Goal: Check status: Check status

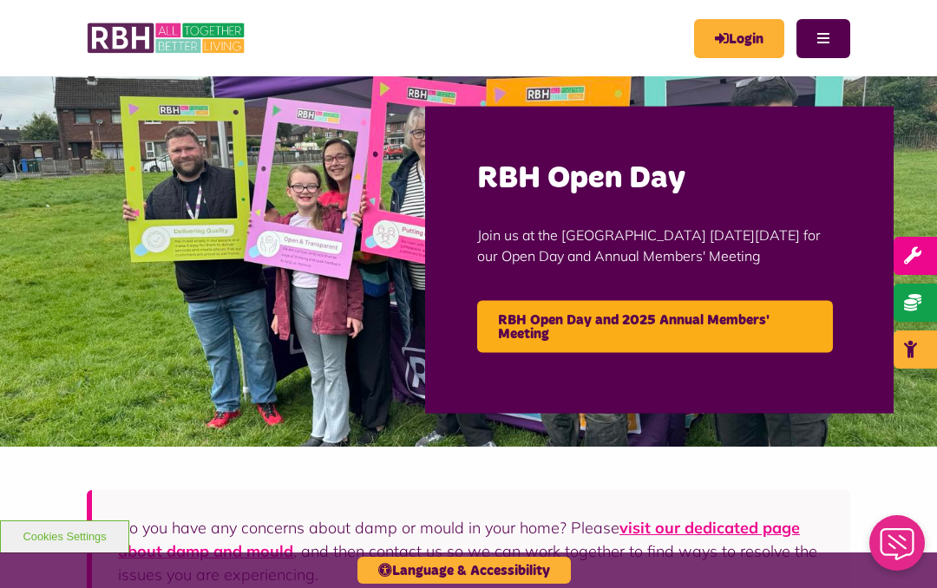
click at [748, 42] on link "Login" at bounding box center [739, 38] width 90 height 39
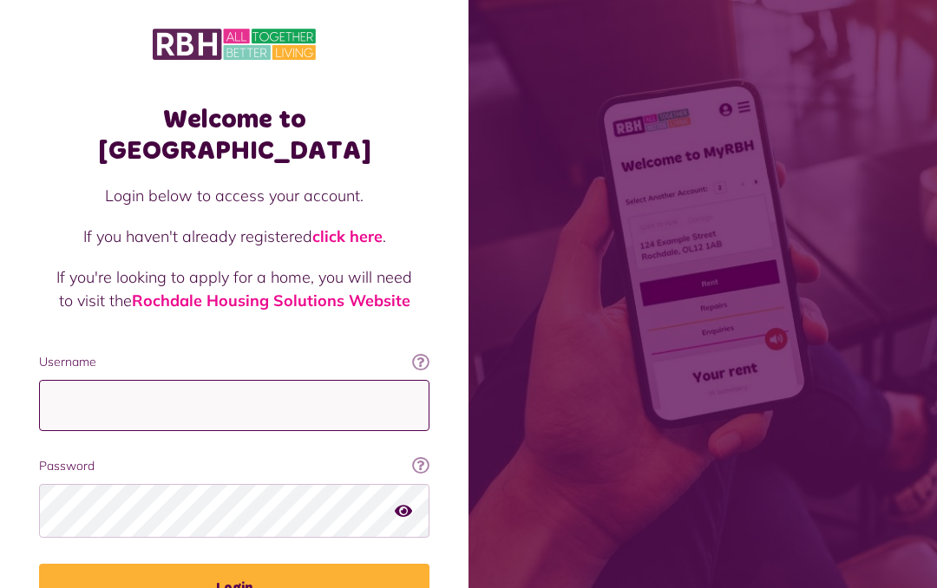
click at [304, 380] on input "Username" at bounding box center [234, 405] width 390 height 51
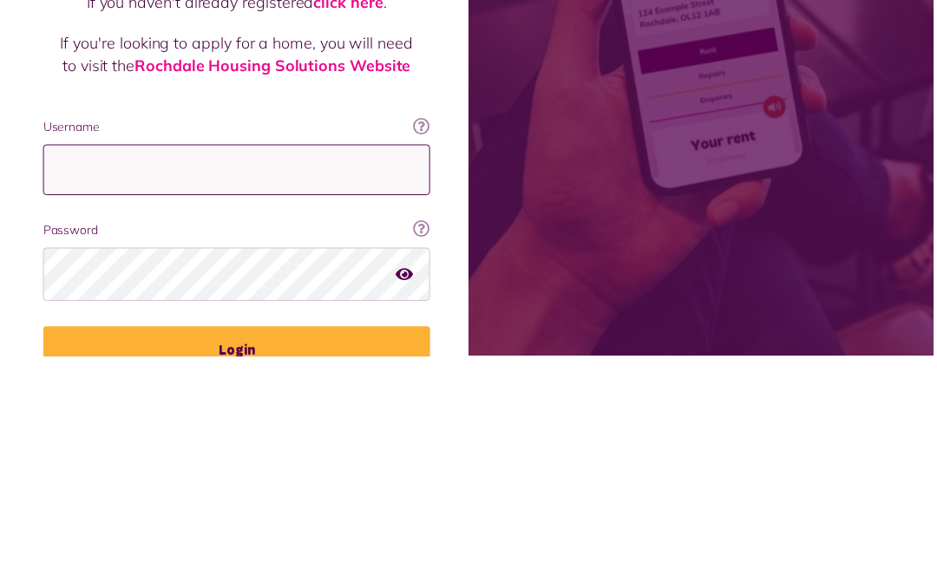
scroll to position [84, 0]
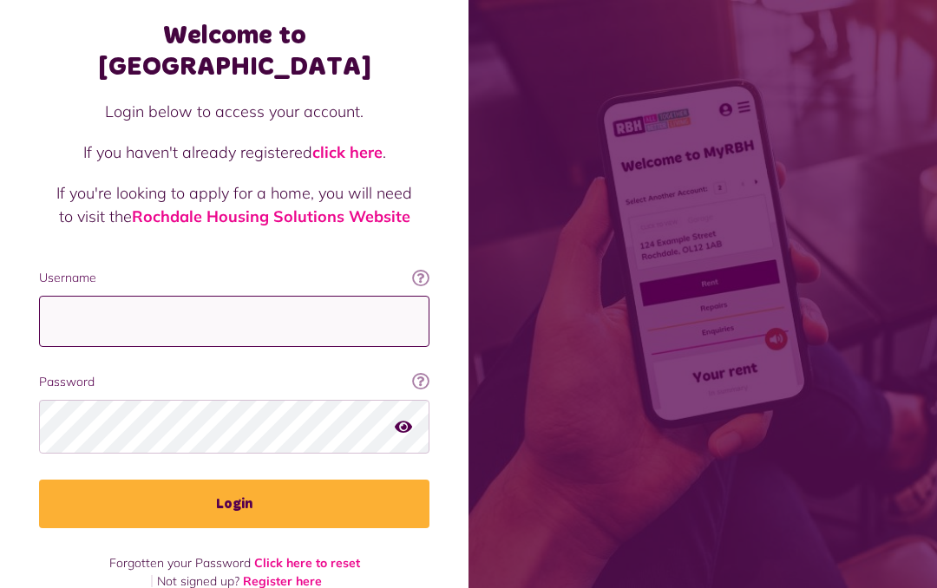
type input "**********"
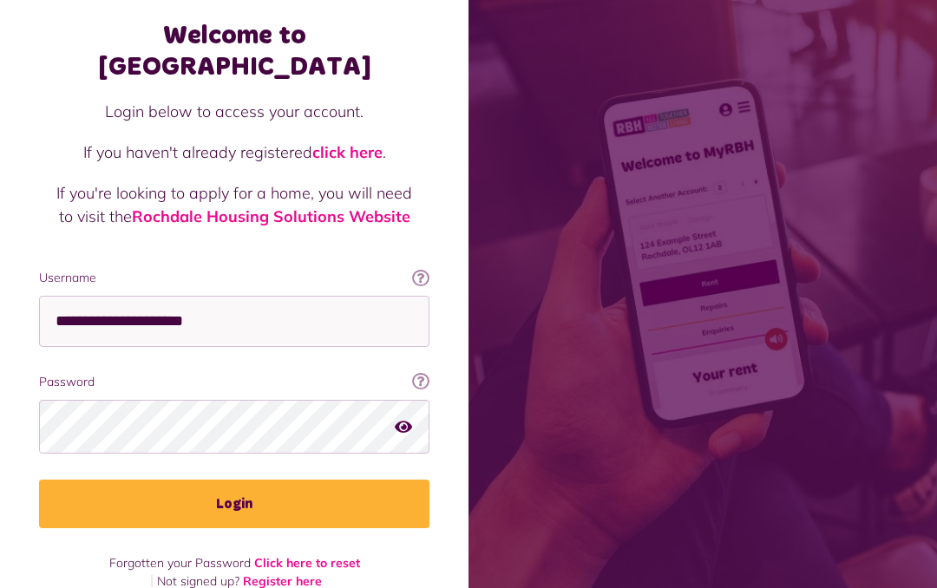
click at [368, 480] on button "Login" at bounding box center [234, 504] width 390 height 49
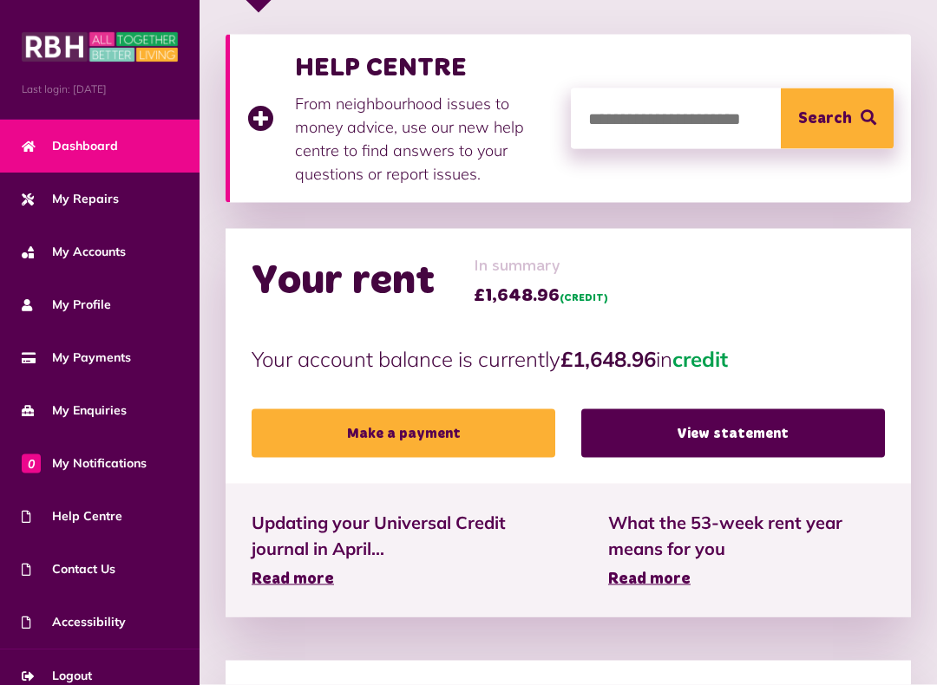
scroll to position [355, 0]
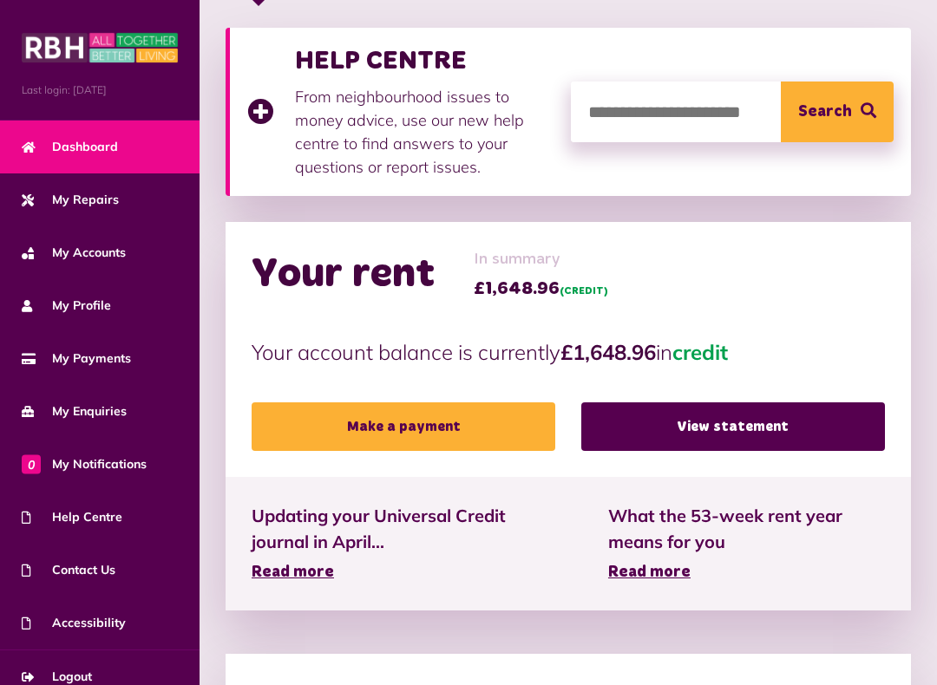
click at [853, 423] on link "View statement" at bounding box center [733, 427] width 304 height 49
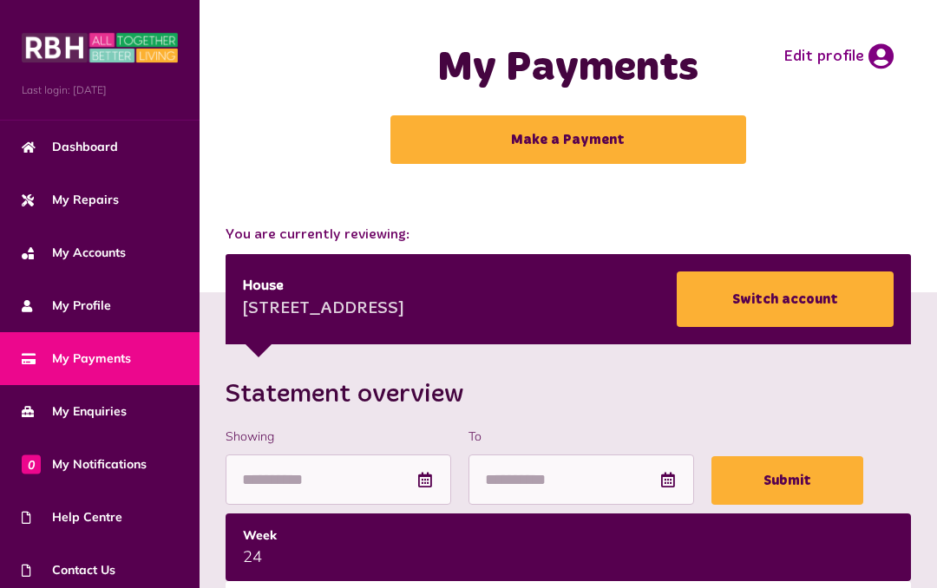
click at [120, 155] on link "Dashboard" at bounding box center [100, 147] width 200 height 53
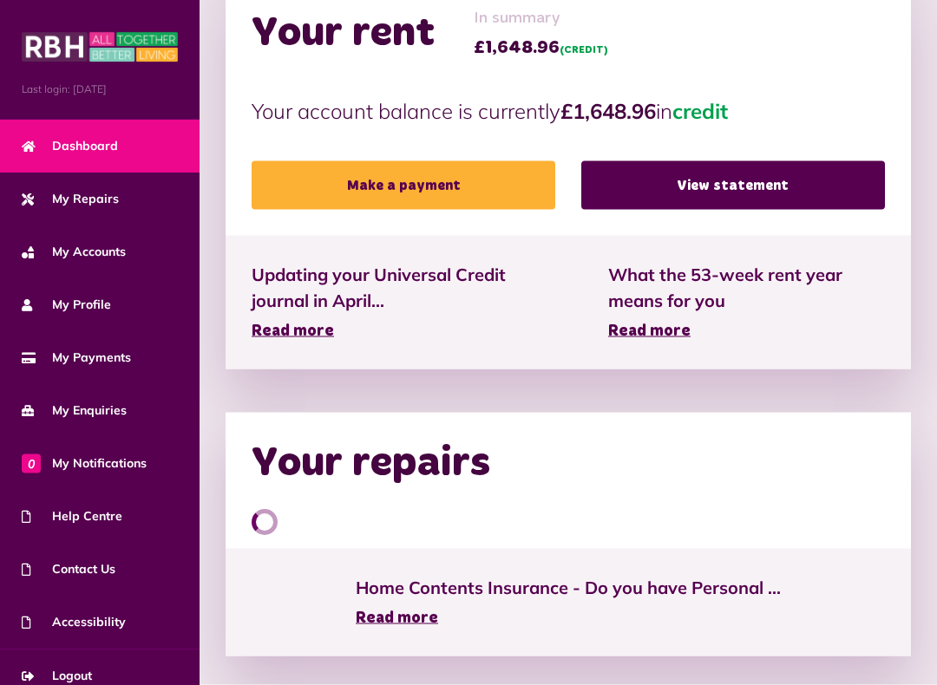
scroll to position [597, 0]
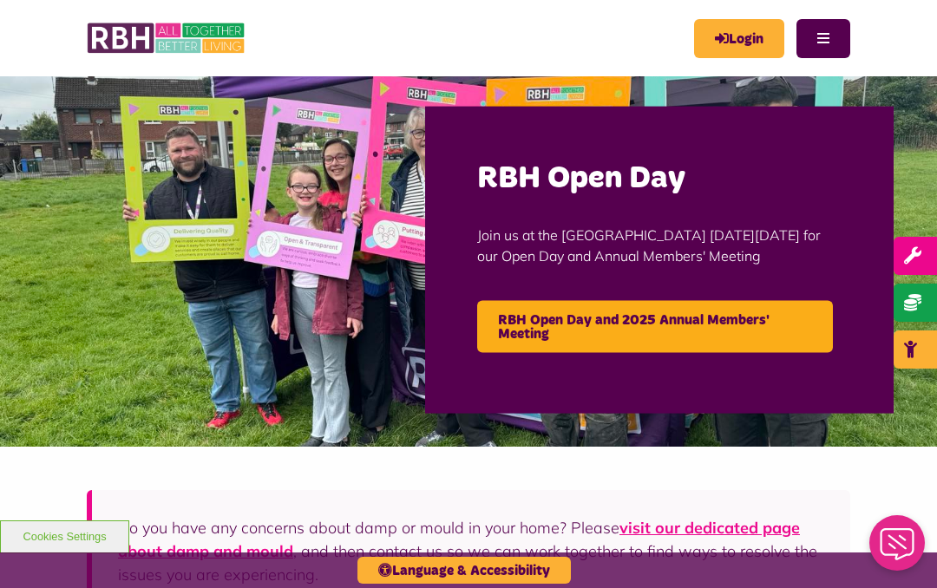
click at [759, 32] on link "Login" at bounding box center [739, 38] width 90 height 39
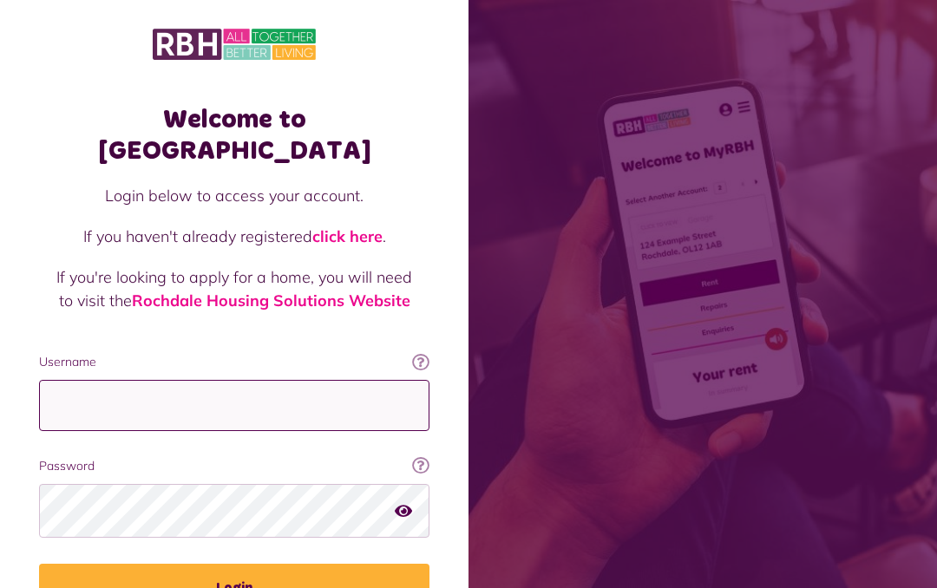
click at [265, 380] on input "Username" at bounding box center [234, 405] width 390 height 51
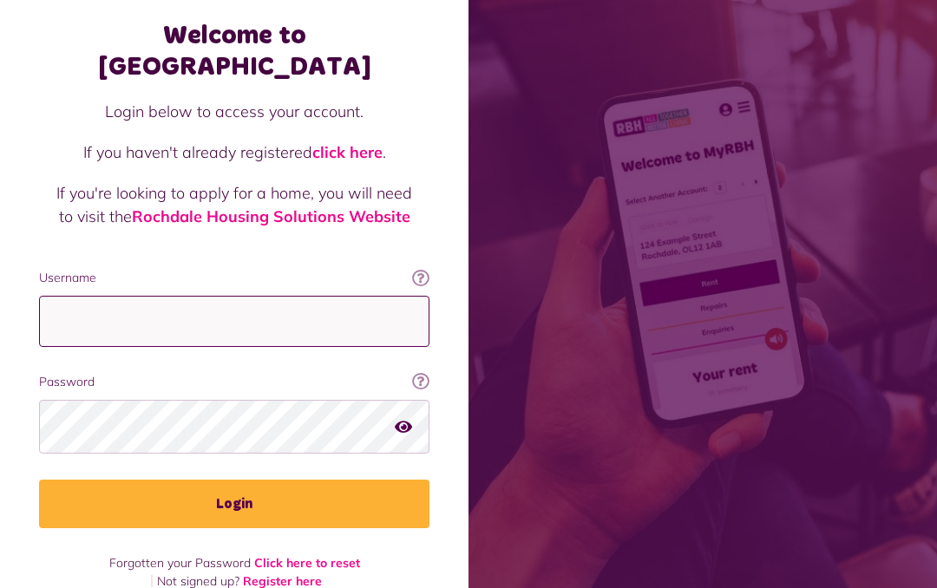
type input "**********"
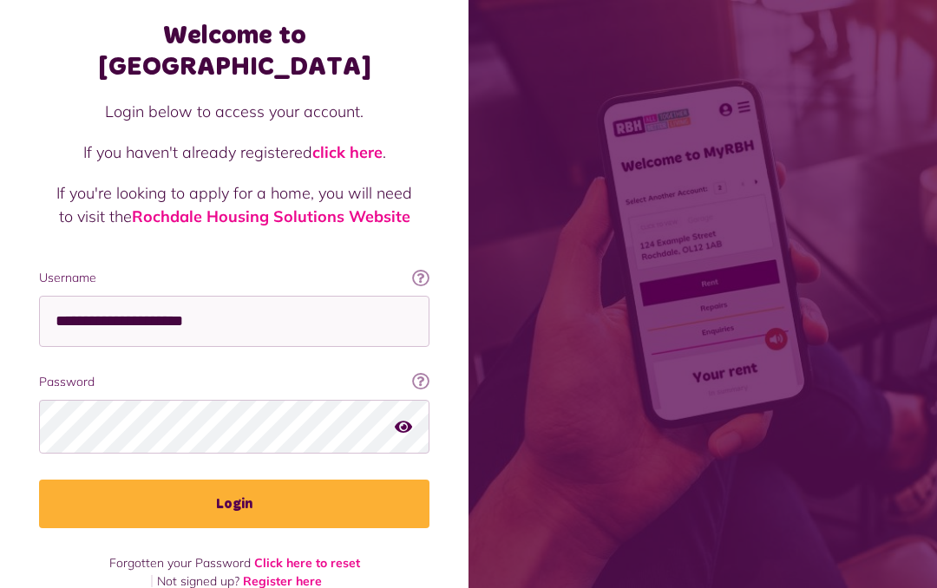
click at [363, 480] on button "Login" at bounding box center [234, 504] width 390 height 49
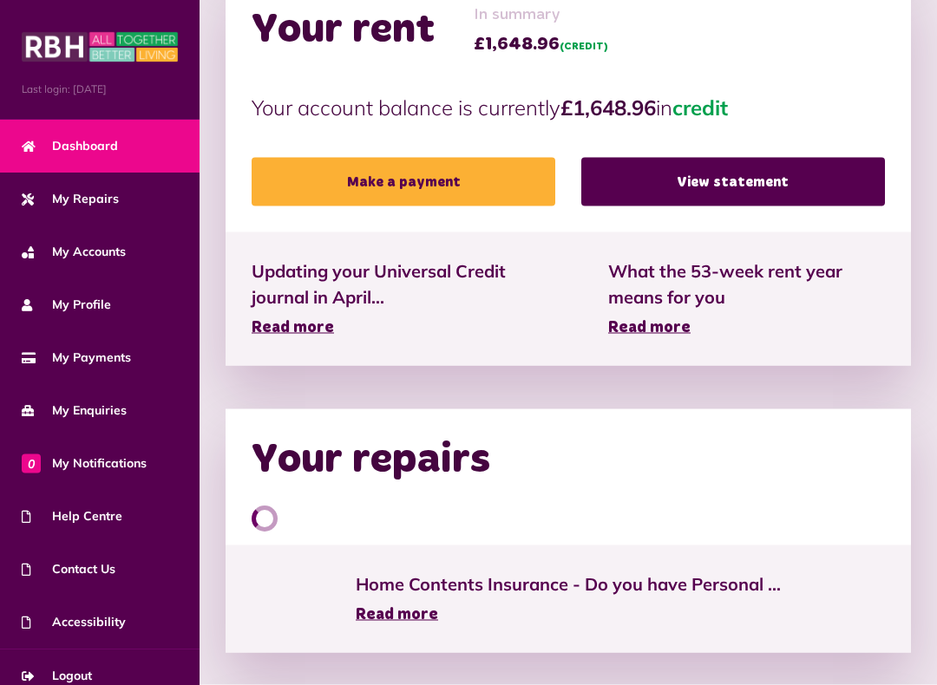
scroll to position [601, 0]
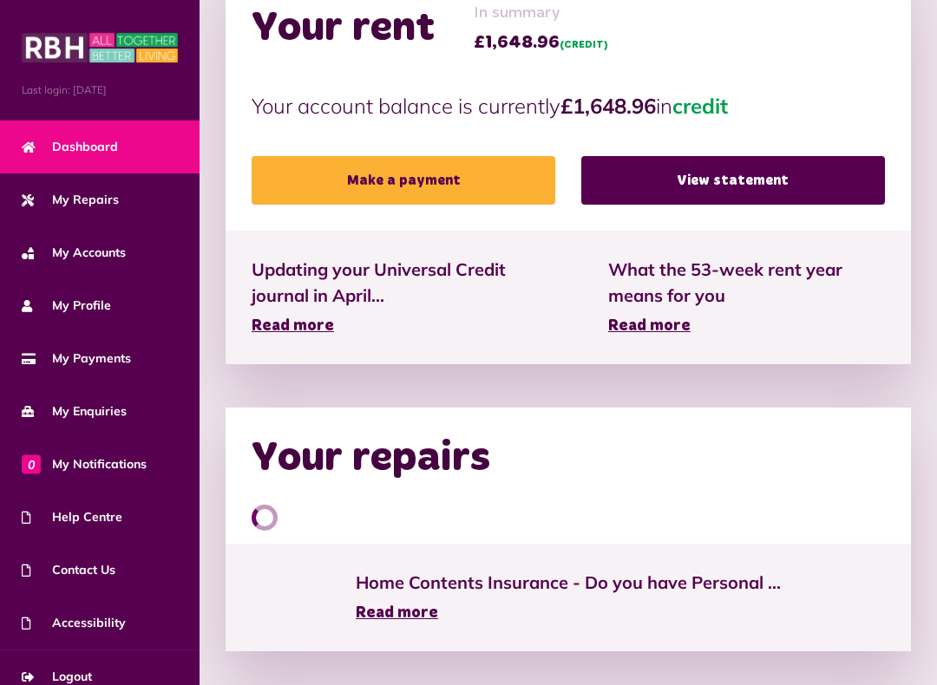
click at [786, 177] on link "View statement" at bounding box center [733, 180] width 304 height 49
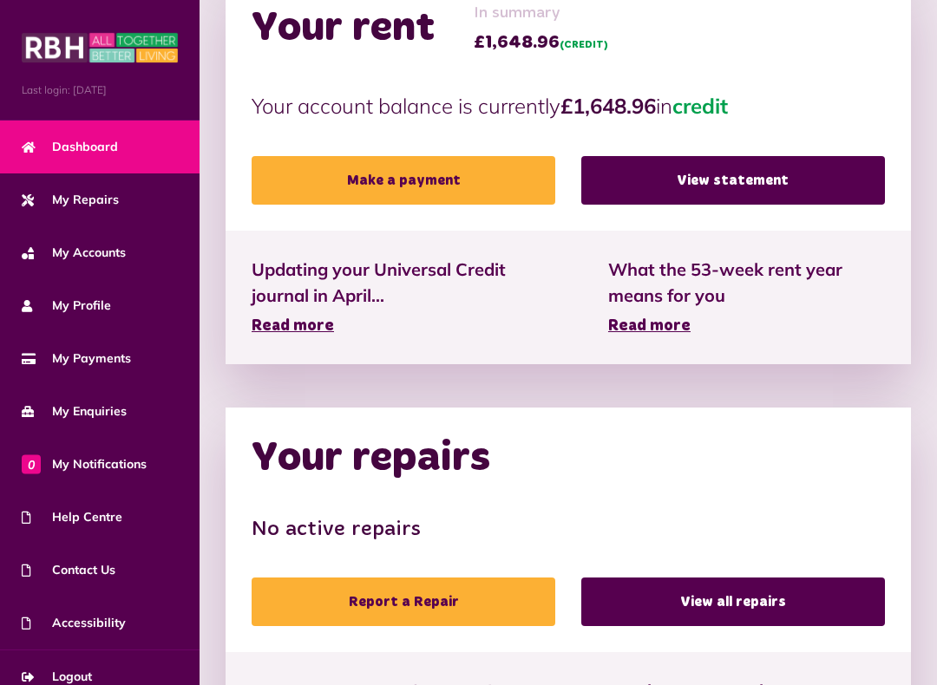
click at [822, 156] on link "View statement" at bounding box center [733, 180] width 304 height 49
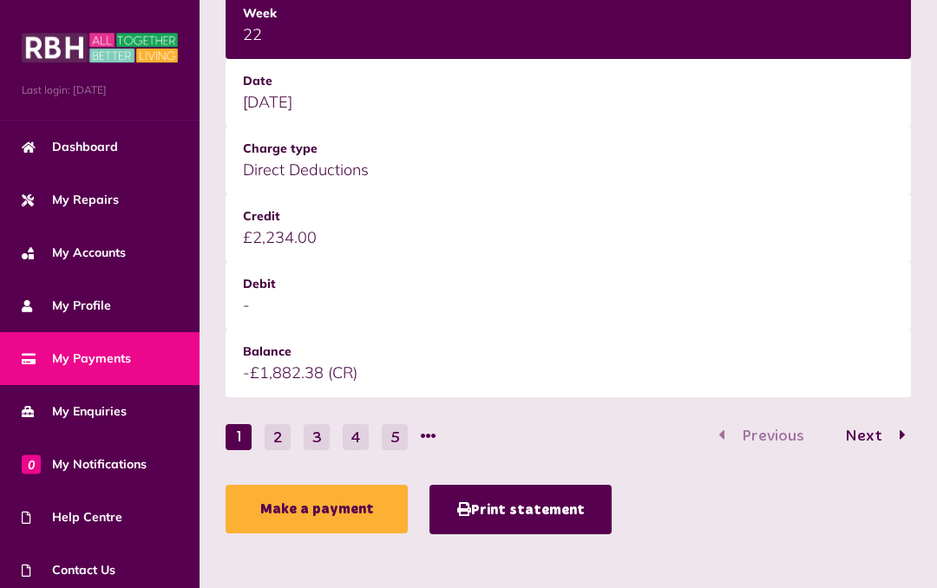
scroll to position [2649, 0]
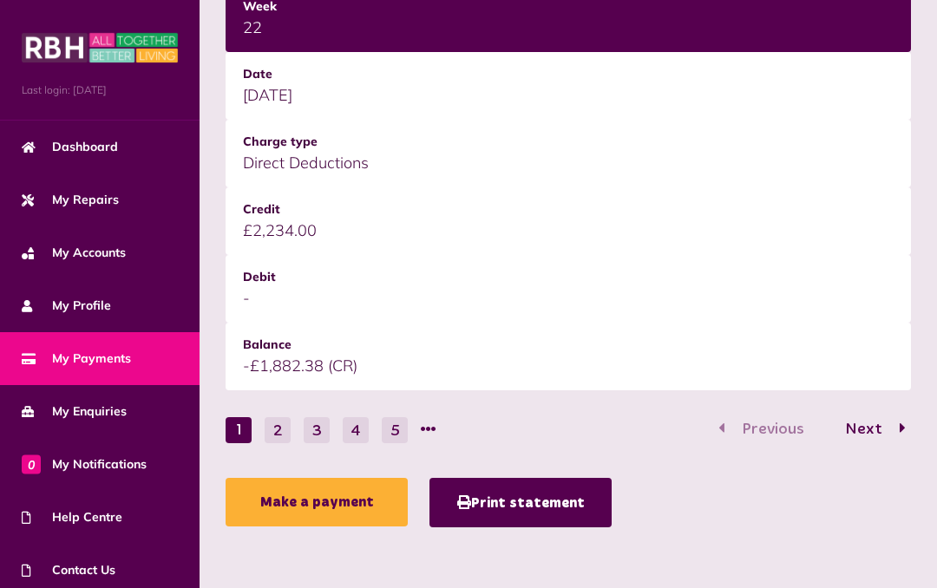
click at [280, 435] on button "2" at bounding box center [278, 430] width 26 height 26
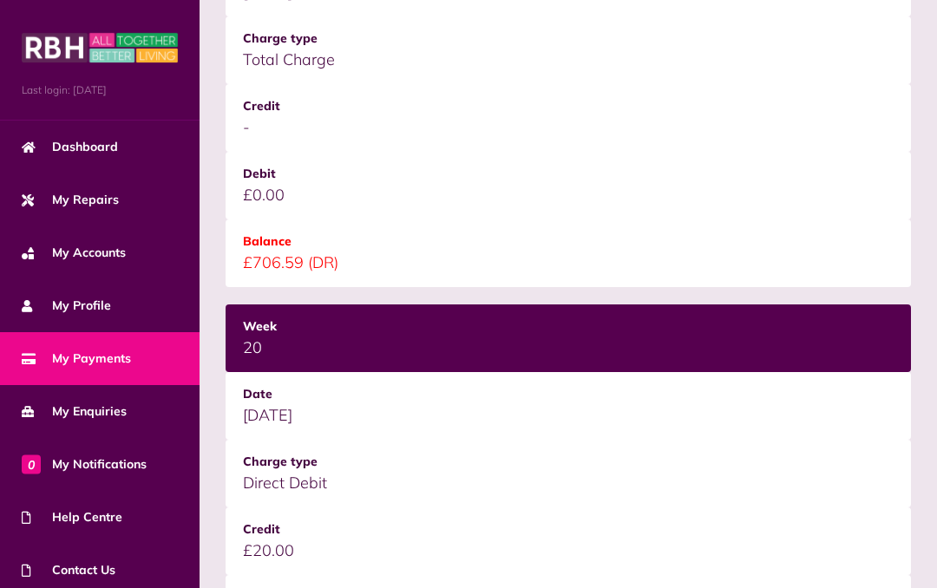
scroll to position [1478, 0]
